Goal: Task Accomplishment & Management: Use online tool/utility

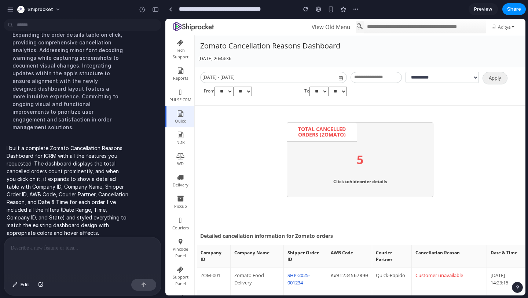
click at [59, 249] on p at bounding box center [83, 247] width 144 height 9
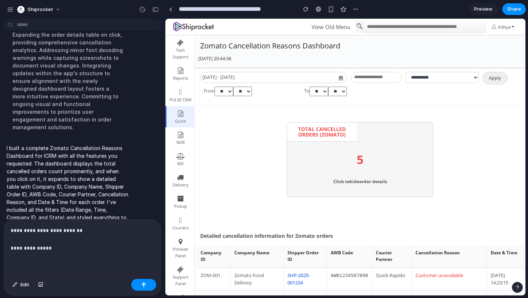
click at [87, 232] on p "**********" at bounding box center [83, 239] width 144 height 26
click at [64, 248] on p "**********" at bounding box center [83, 239] width 144 height 26
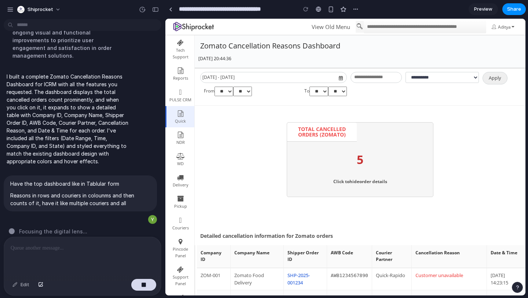
click at [358, 166] on p "5" at bounding box center [360, 157] width 146 height 24
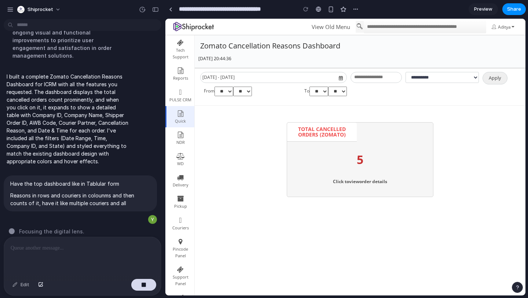
click at [358, 166] on p "5" at bounding box center [360, 157] width 146 height 24
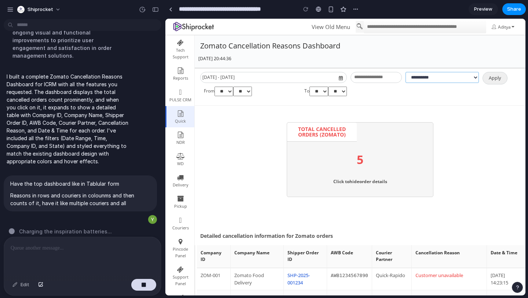
click at [443, 81] on select "**********" at bounding box center [441, 77] width 73 height 11
click at [269, 177] on div "TOTAL CANCELLED ORDERS (ZOMATO) 5 Click to hide order details" at bounding box center [359, 159] width 319 height 75
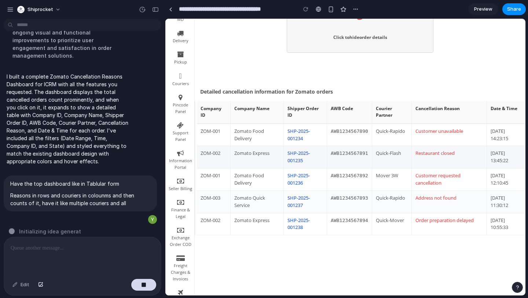
scroll to position [148, 0]
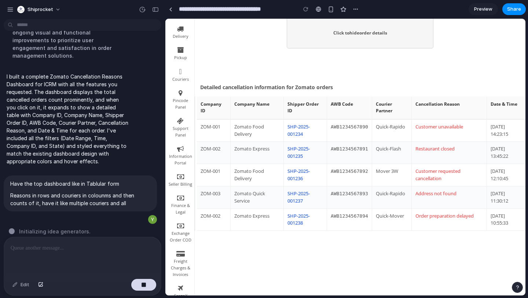
click at [348, 29] on p "Click to hide order details" at bounding box center [360, 36] width 146 height 24
click at [347, 34] on p "Click to hide order details" at bounding box center [360, 36] width 146 height 24
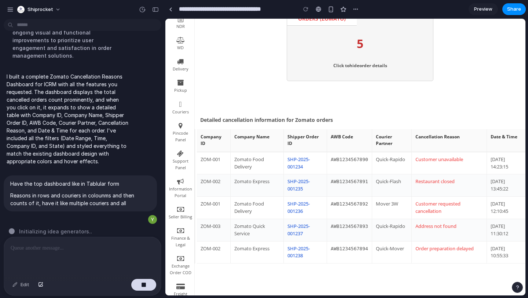
scroll to position [115, 0]
click at [366, 56] on div "TOTAL CANCELLED ORDERS (ZOMATO) 5 Click to hide order details" at bounding box center [360, 44] width 147 height 75
click at [358, 45] on p "5" at bounding box center [360, 42] width 146 height 24
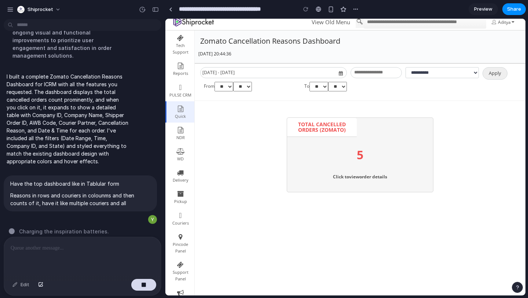
scroll to position [0, 0]
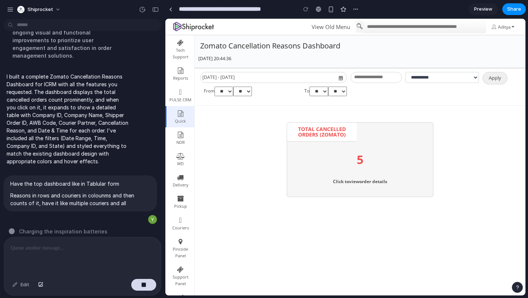
click at [352, 178] on p "Click to view order details" at bounding box center [360, 185] width 146 height 24
click at [353, 187] on p "Click to view order details" at bounding box center [360, 185] width 146 height 24
click at [362, 158] on p "5" at bounding box center [360, 157] width 146 height 24
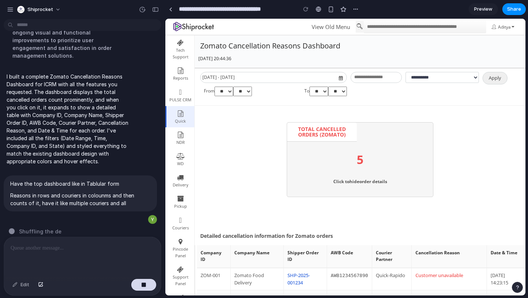
click at [24, 252] on div at bounding box center [82, 256] width 157 height 39
